Goal: Task Accomplishment & Management: Use online tool/utility

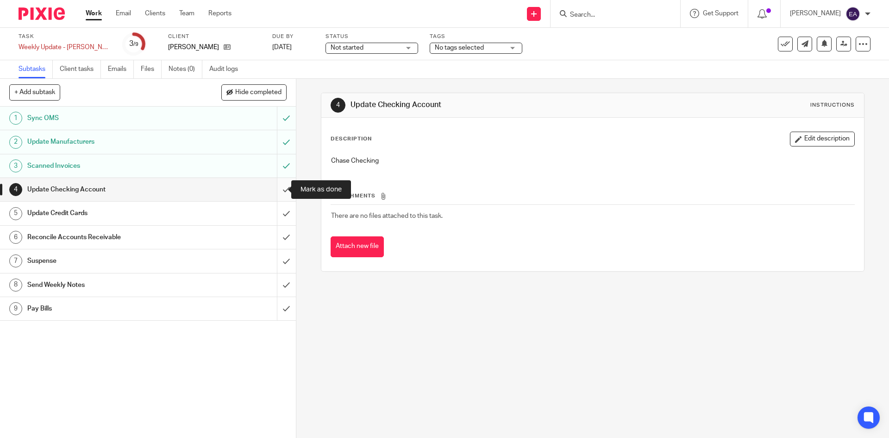
click at [282, 189] on input "submit" at bounding box center [148, 189] width 296 height 23
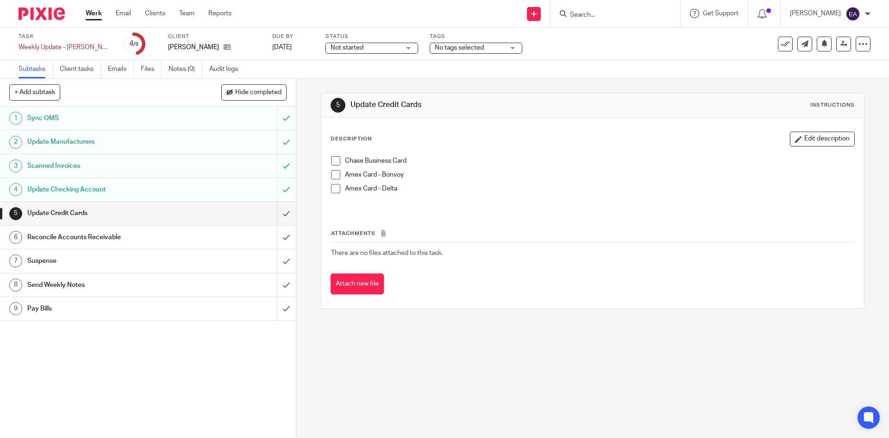
click at [334, 160] on span at bounding box center [335, 160] width 9 height 9
click at [331, 177] on span at bounding box center [335, 174] width 9 height 9
click at [139, 235] on h1 "Reconcile Accounts Receivable" at bounding box center [107, 237] width 160 height 14
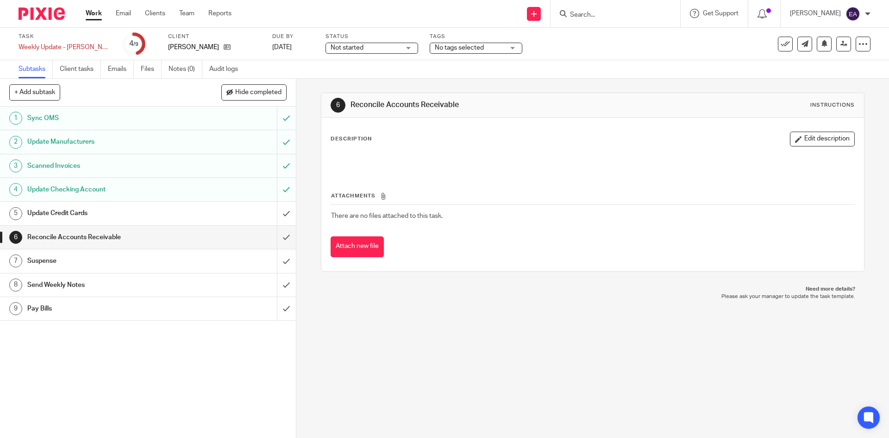
click at [166, 210] on h1 "Update Credit Cards" at bounding box center [107, 213] width 160 height 14
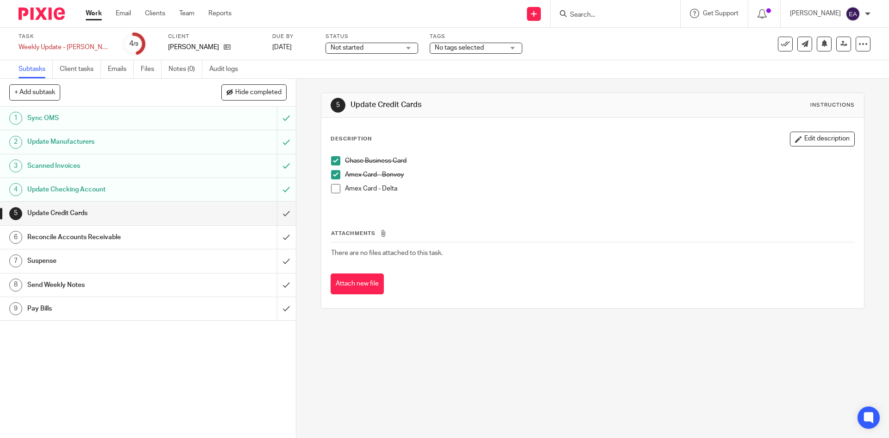
click at [335, 189] on span at bounding box center [335, 188] width 9 height 9
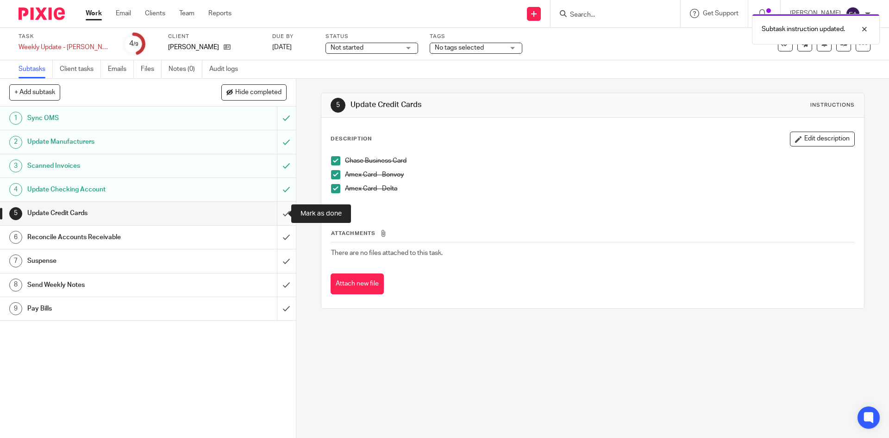
click at [278, 216] on input "submit" at bounding box center [148, 212] width 296 height 23
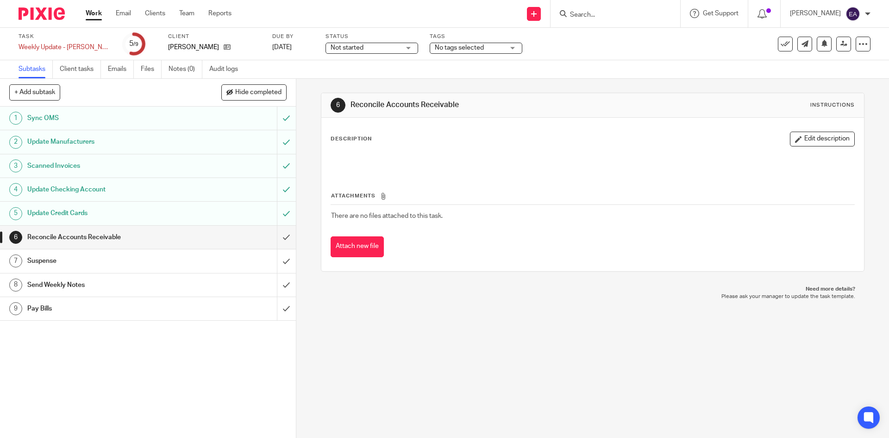
click at [108, 285] on h1 "Send Weekly Notes" at bounding box center [107, 285] width 160 height 14
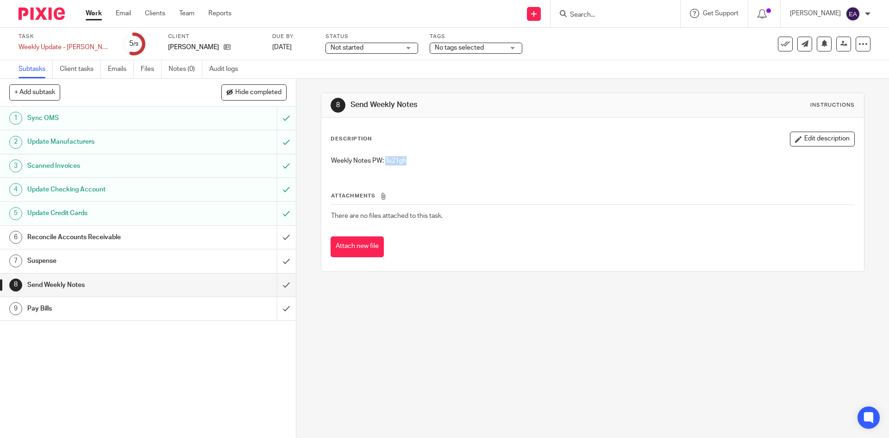
drag, startPoint x: 406, startPoint y: 162, endPoint x: 383, endPoint y: 159, distance: 22.9
click at [383, 159] on p "Weekly Notes PW: Tu21gh" at bounding box center [592, 160] width 523 height 9
copy p "Tu21gh"
